Goal: Task Accomplishment & Management: Manage account settings

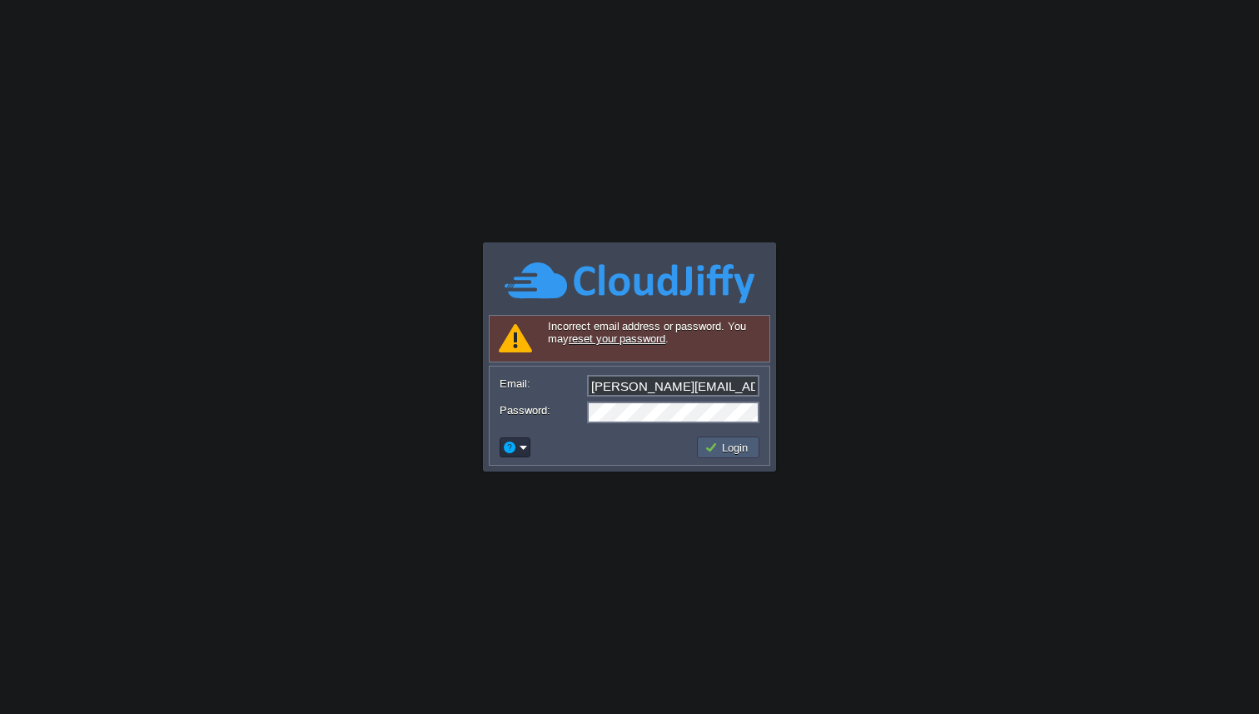
click at [701, 446] on td "Login" at bounding box center [728, 447] width 62 height 22
click at [729, 449] on button "Login" at bounding box center [729, 447] width 48 height 15
click at [524, 443] on em at bounding box center [515, 447] width 26 height 15
click at [551, 465] on span "Reset Password" at bounding box center [565, 469] width 79 height 12
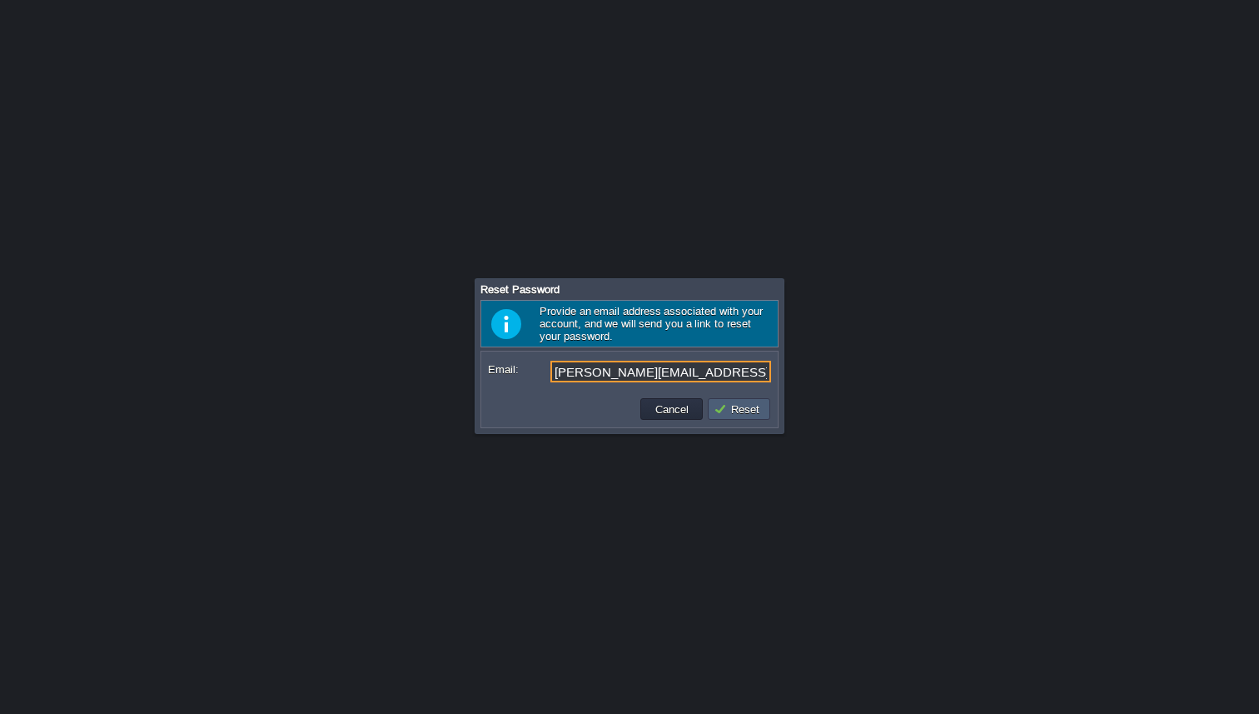
click at [736, 408] on button "Reset" at bounding box center [739, 408] width 51 height 15
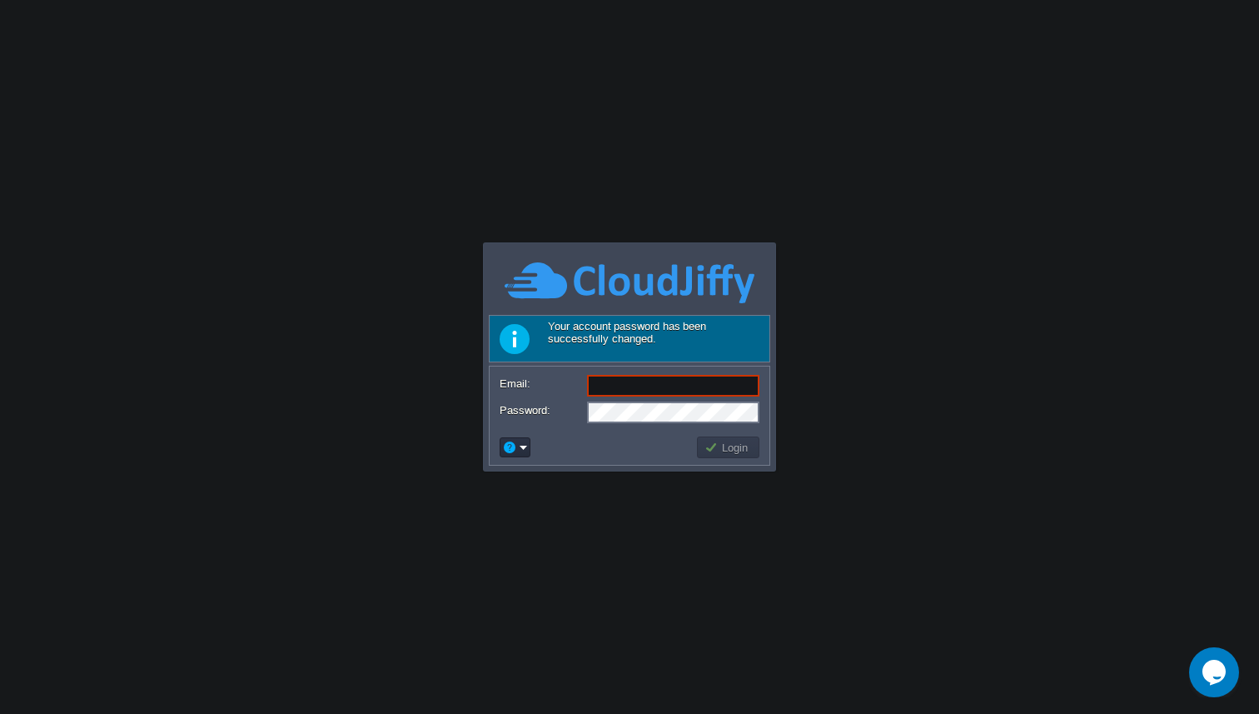
click at [614, 385] on input "Email:" at bounding box center [673, 386] width 172 height 22
type input "[PERSON_NAME][EMAIL_ADDRESS][DOMAIN_NAME]"
click at [744, 452] on button "Login" at bounding box center [729, 447] width 48 height 15
